Goal: Find specific page/section: Find specific page/section

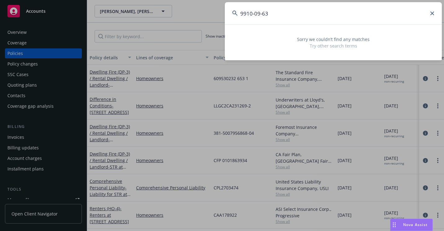
drag, startPoint x: 357, startPoint y: 19, endPoint x: 246, endPoint y: 29, distance: 111.1
click at [246, 29] on div "9910-09-63 Sorry we couldn’t find any matches Try other search terms" at bounding box center [333, 31] width 217 height 58
drag, startPoint x: 245, startPoint y: 28, endPoint x: 243, endPoint y: 24, distance: 3.8
click at [244, 27] on div "Sorry we couldn’t find any matches Try other search terms" at bounding box center [333, 42] width 217 height 36
drag, startPoint x: 285, startPoint y: 16, endPoint x: 223, endPoint y: 20, distance: 62.7
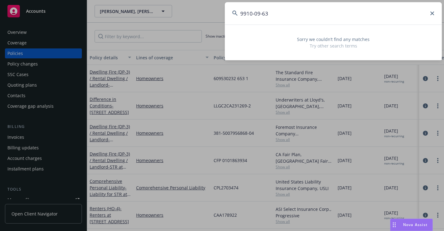
click at [223, 20] on div "9910-09-63 Sorry we couldn’t find any matches Try other search terms" at bounding box center [222, 115] width 444 height 231
paste input "VSEQ36174"
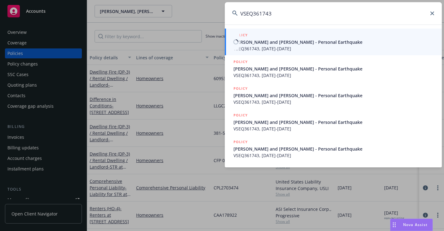
type input "VSEQ361743"
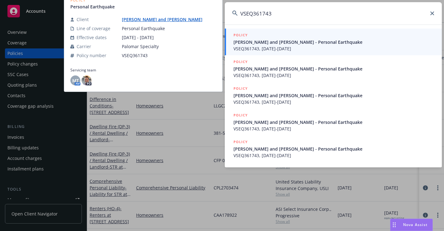
click at [250, 45] on span "VSEQ361743, [DATE]-[DATE]" at bounding box center [333, 48] width 201 height 7
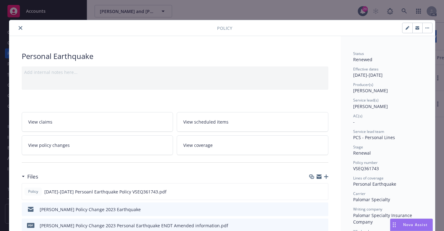
click at [20, 29] on button "close" at bounding box center [20, 27] width 7 height 7
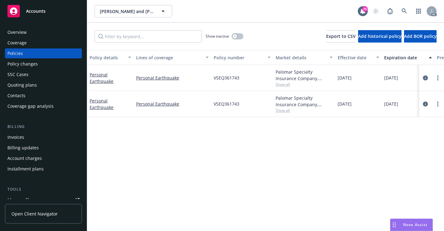
click at [26, 33] on div "Overview" at bounding box center [16, 32] width 19 height 10
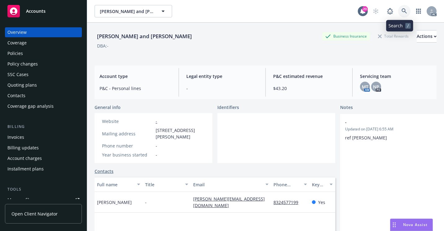
click at [401, 11] on icon at bounding box center [404, 11] width 6 height 6
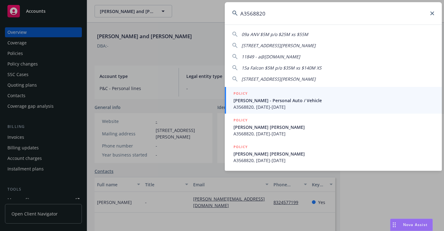
type input "A3568820"
click at [254, 103] on span "[PERSON_NAME] - Personal Auto / Vehicle" at bounding box center [333, 100] width 201 height 7
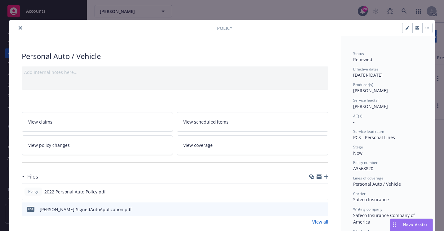
click at [19, 29] on icon "close" at bounding box center [21, 28] width 4 height 4
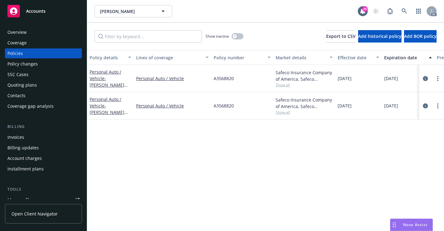
click at [201, 88] on div "Personal Auto / Vehicle" at bounding box center [172, 78] width 77 height 27
click at [44, 34] on div "Overview" at bounding box center [43, 32] width 72 height 10
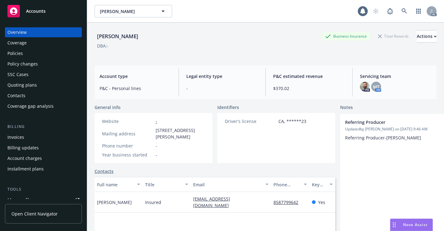
click at [41, 53] on div "Policies" at bounding box center [43, 53] width 72 height 10
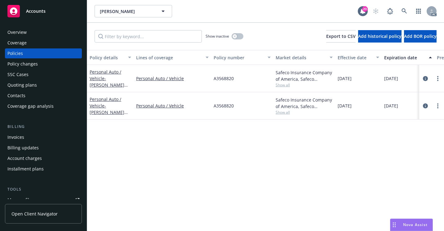
click at [37, 33] on div "Overview" at bounding box center [43, 32] width 72 height 10
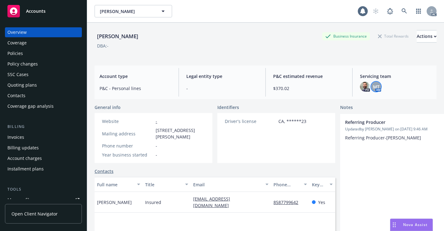
click at [373, 87] on span "MT" at bounding box center [376, 86] width 7 height 7
click at [402, 10] on icon at bounding box center [404, 11] width 6 height 6
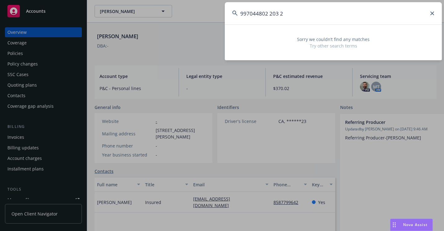
drag, startPoint x: 314, startPoint y: 11, endPoint x: 247, endPoint y: 13, distance: 66.7
click at [247, 13] on input "997044802 203 2" at bounding box center [333, 13] width 217 height 22
drag, startPoint x: 244, startPoint y: 13, endPoint x: 241, endPoint y: 13, distance: 3.4
click at [241, 13] on input "997044802 203 2" at bounding box center [333, 13] width 217 height 22
drag, startPoint x: 281, startPoint y: 15, endPoint x: 236, endPoint y: 14, distance: 44.6
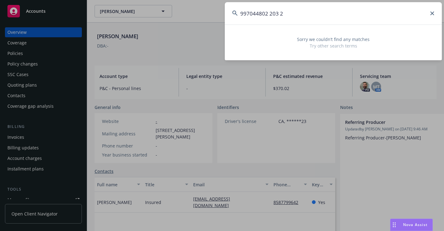
click at [236, 14] on div "997044802 203 2" at bounding box center [333, 13] width 217 height 22
paste input "OA522258"
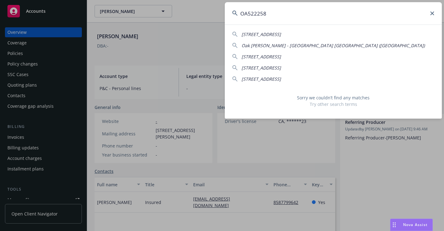
drag, startPoint x: 258, startPoint y: 16, endPoint x: 228, endPoint y: 21, distance: 30.5
click at [228, 22] on input "OA522258" at bounding box center [333, 13] width 217 height 22
paste input "[PERSON_NAME]"
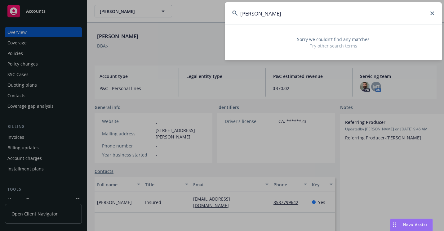
drag, startPoint x: 352, startPoint y: 12, endPoint x: 230, endPoint y: 11, distance: 122.1
click at [230, 11] on input "[PERSON_NAME]" at bounding box center [333, 13] width 217 height 22
paste input "OA4651052"
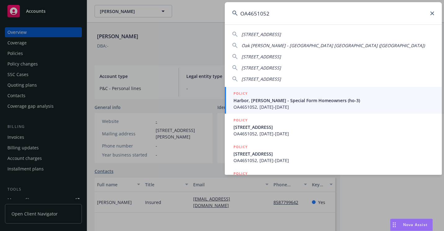
type input "OA4651052"
click at [256, 96] on div "POLICY" at bounding box center [333, 93] width 201 height 7
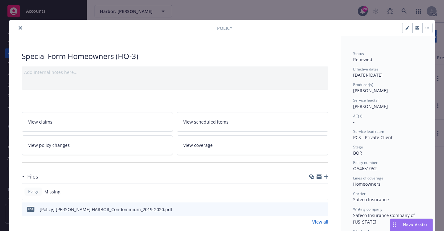
click at [19, 28] on icon "close" at bounding box center [21, 28] width 4 height 4
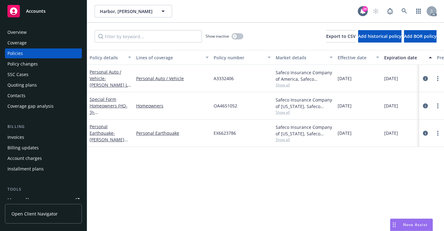
click at [32, 32] on div "Overview" at bounding box center [43, 32] width 72 height 10
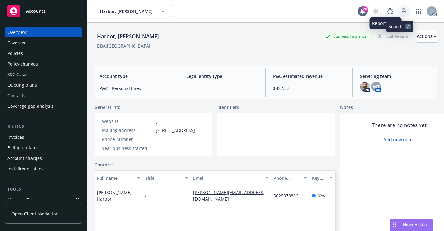
click at [401, 13] on icon at bounding box center [404, 11] width 6 height 6
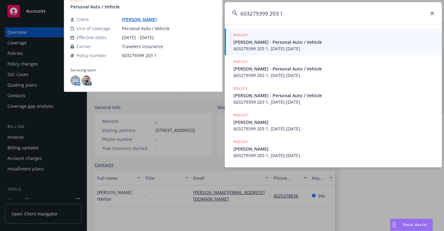
type input "603279399 203 1"
click at [245, 47] on span "603279399 203 1, [DATE]-[DATE]" at bounding box center [333, 48] width 201 height 7
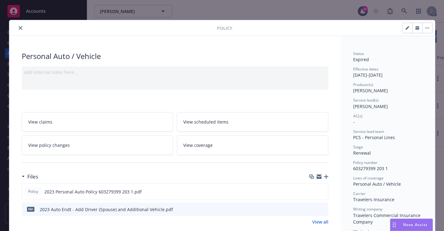
click at [18, 31] on button "close" at bounding box center [20, 27] width 7 height 7
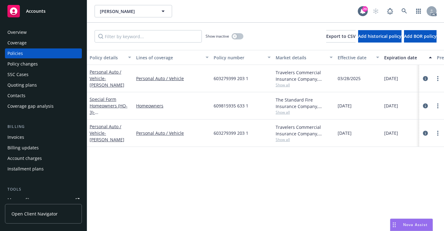
click at [51, 35] on div "Overview" at bounding box center [43, 32] width 72 height 10
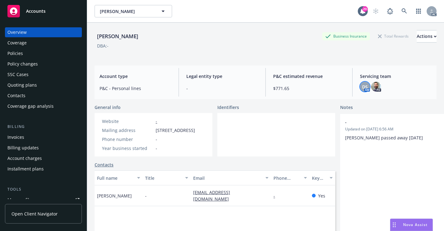
click at [362, 89] on span "DS" at bounding box center [365, 86] width 6 height 7
click at [392, 11] on div "AC" at bounding box center [402, 11] width 67 height 12
click at [400, 14] on link at bounding box center [404, 11] width 12 height 12
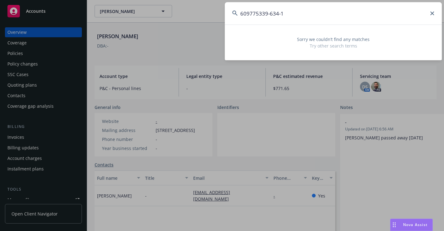
type input "609775339-634-1"
